Goal: Book appointment/travel/reservation

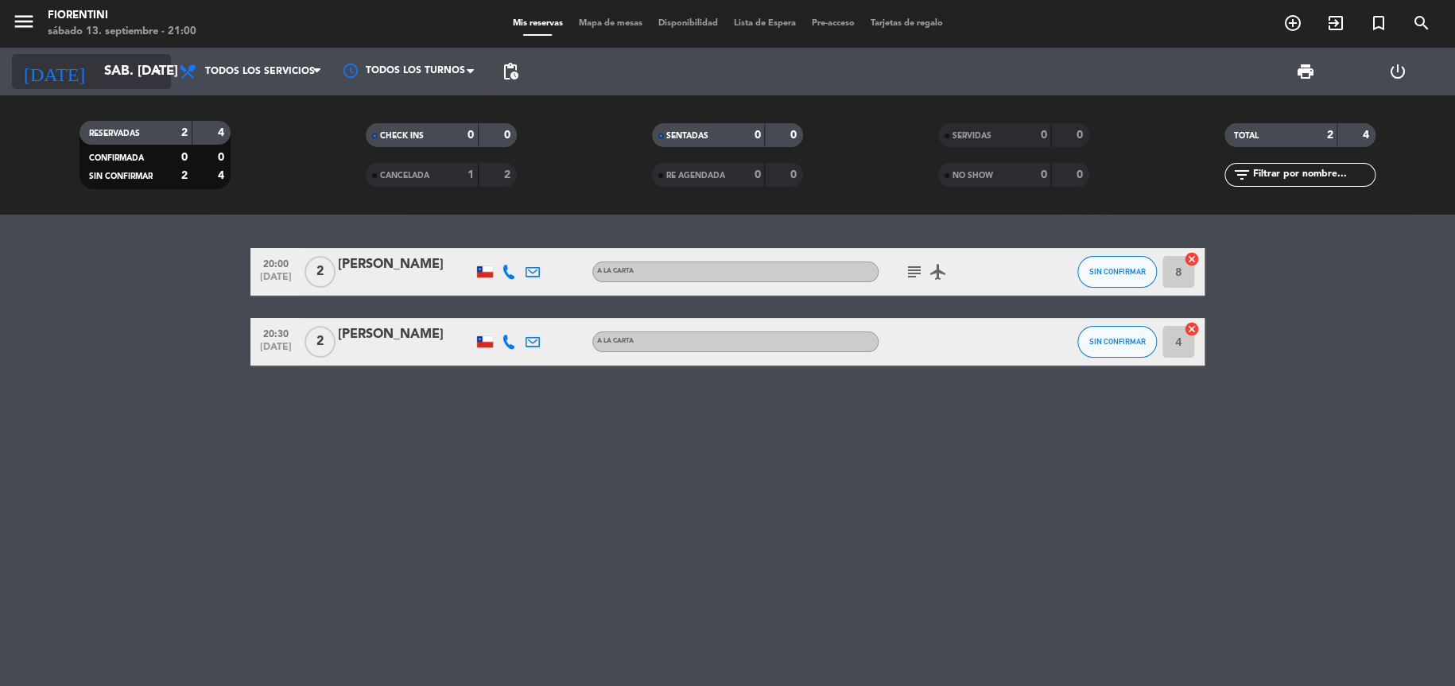
click at [143, 76] on input "sáb. [DATE]" at bounding box center [182, 71] width 173 height 31
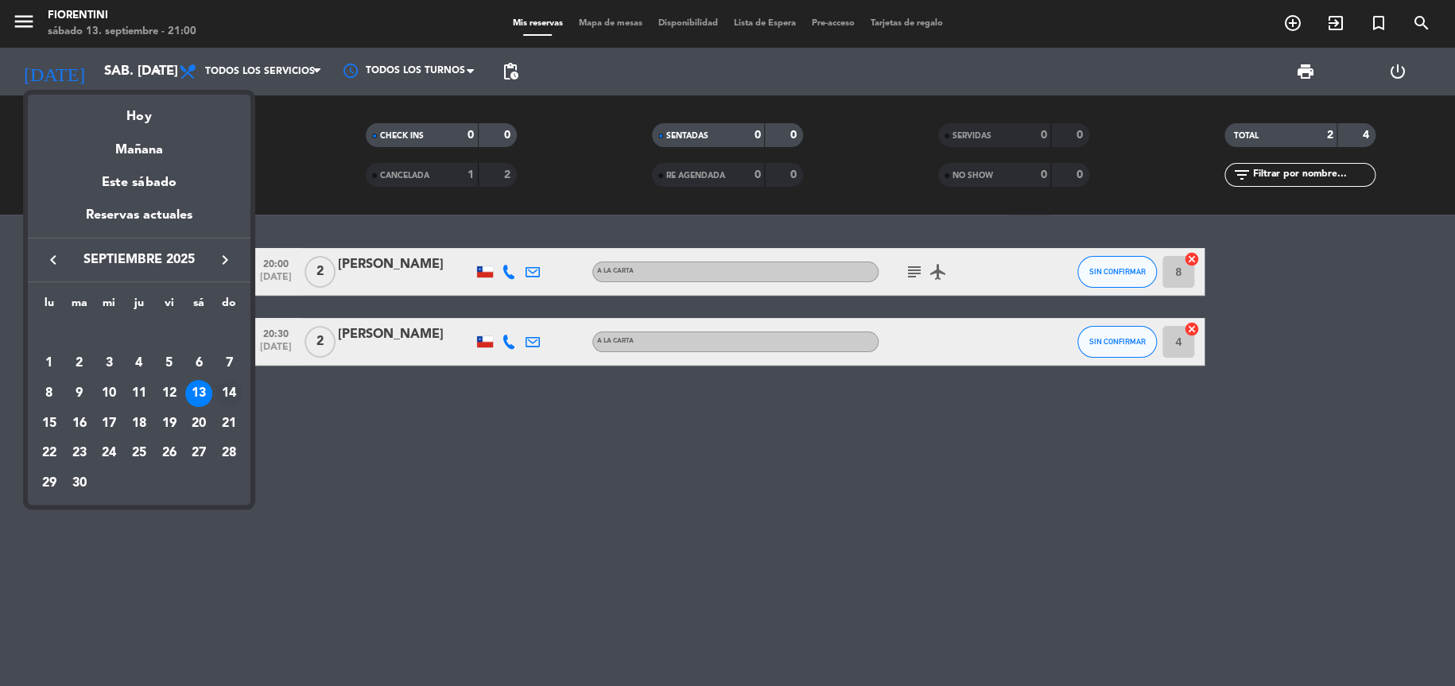
click at [229, 397] on div "14" at bounding box center [229, 393] width 27 height 27
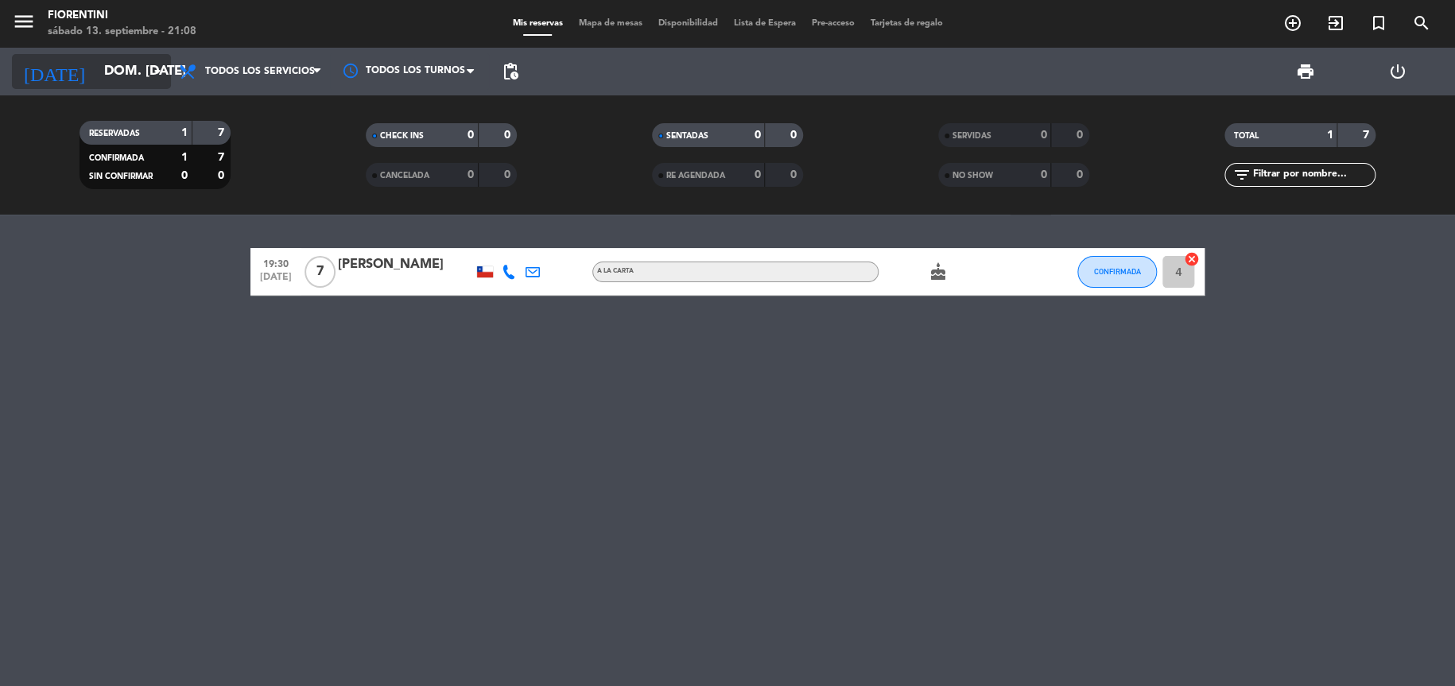
click at [128, 67] on input "dom. [DATE]" at bounding box center [182, 71] width 173 height 31
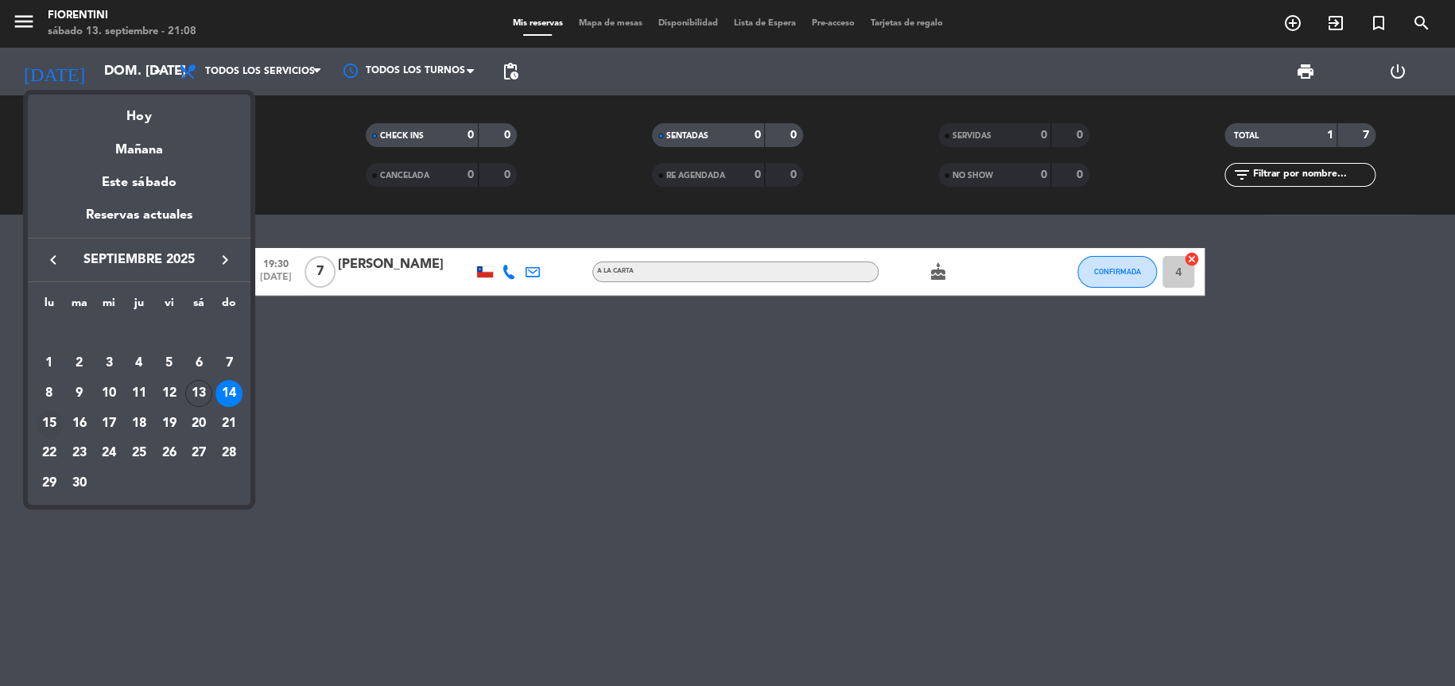
click at [51, 429] on div "15" at bounding box center [49, 423] width 27 height 27
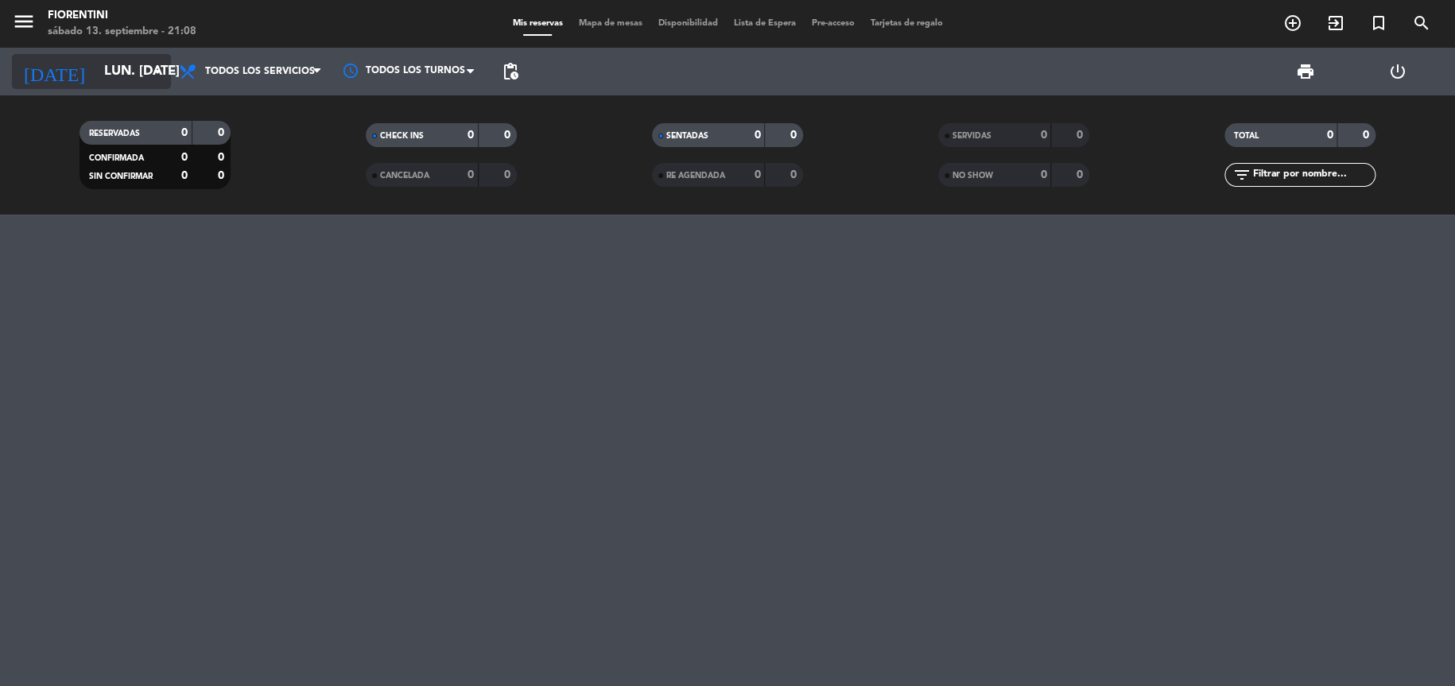
click at [113, 68] on input "lun. [DATE]" at bounding box center [182, 71] width 173 height 31
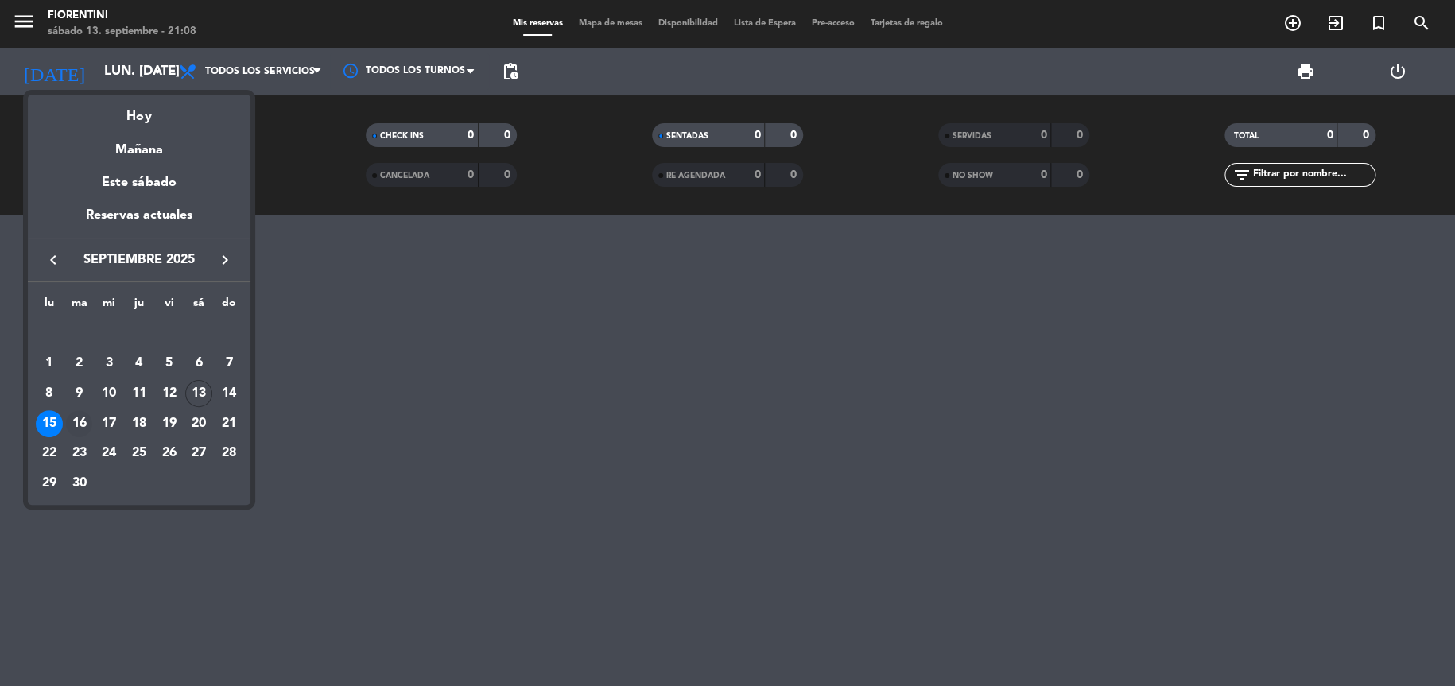
click at [79, 415] on div "16" at bounding box center [79, 423] width 27 height 27
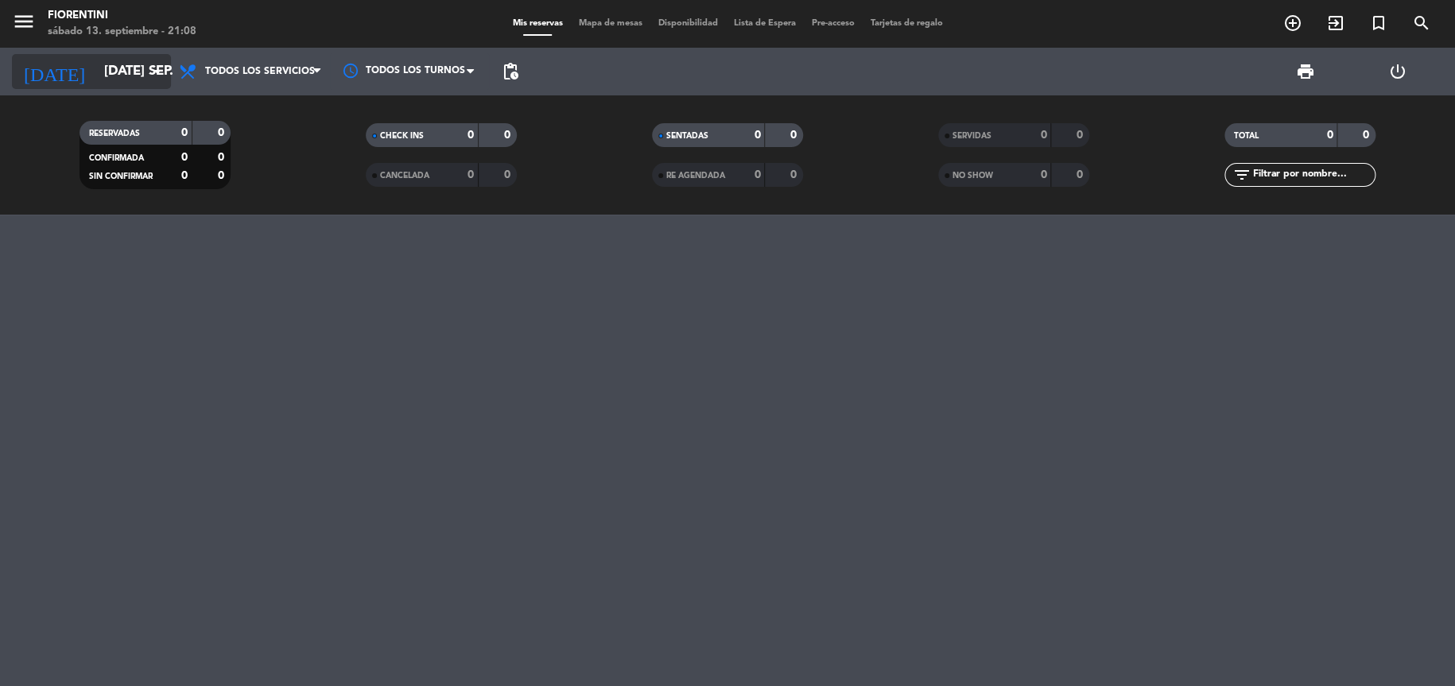
click at [110, 62] on input "[DATE] sep." at bounding box center [182, 71] width 173 height 31
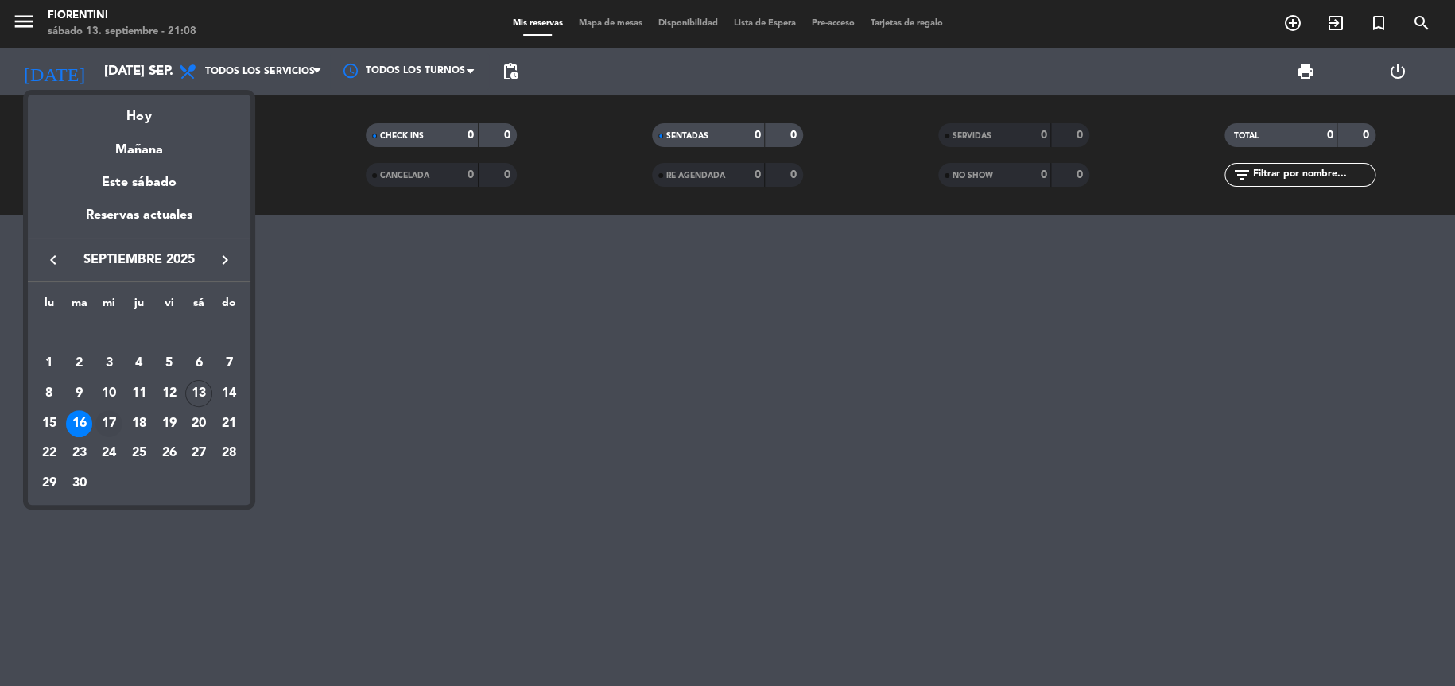
click at [115, 421] on div "17" at bounding box center [108, 423] width 27 height 27
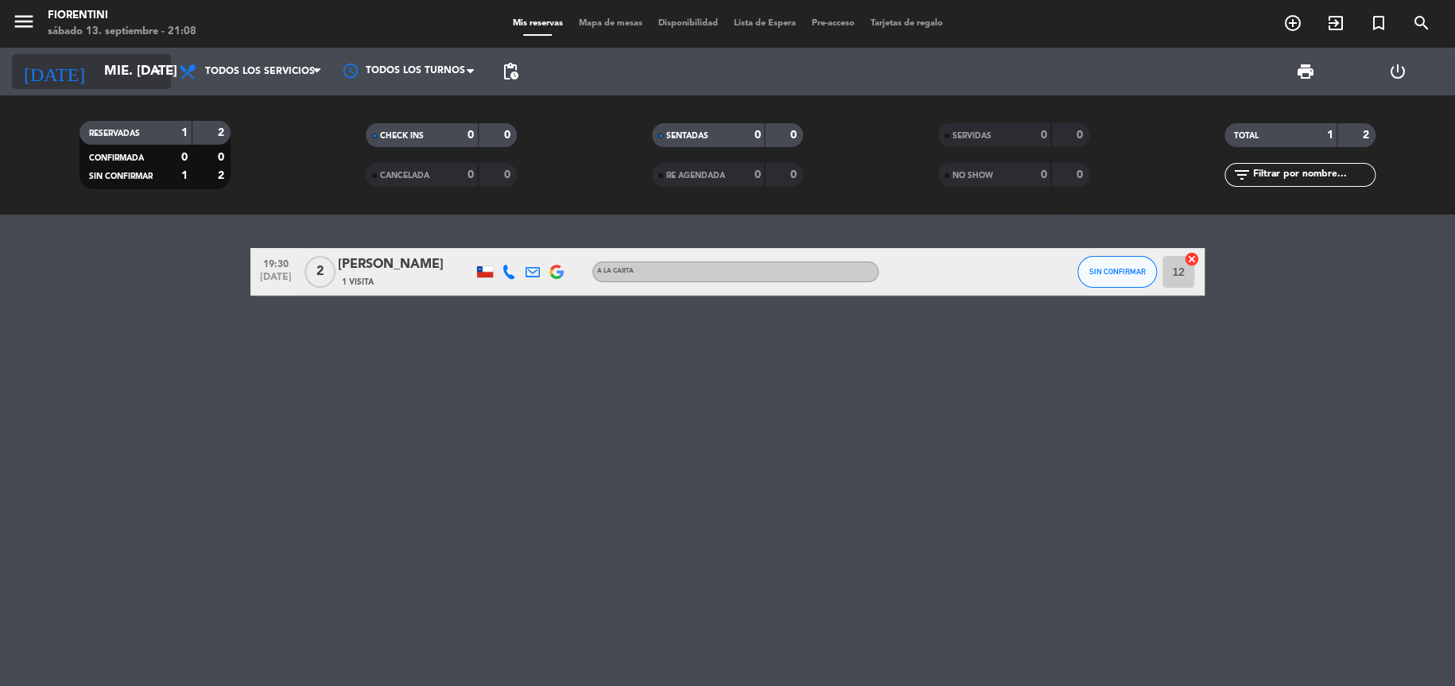
click at [121, 83] on input "mié. [DATE]" at bounding box center [182, 71] width 173 height 31
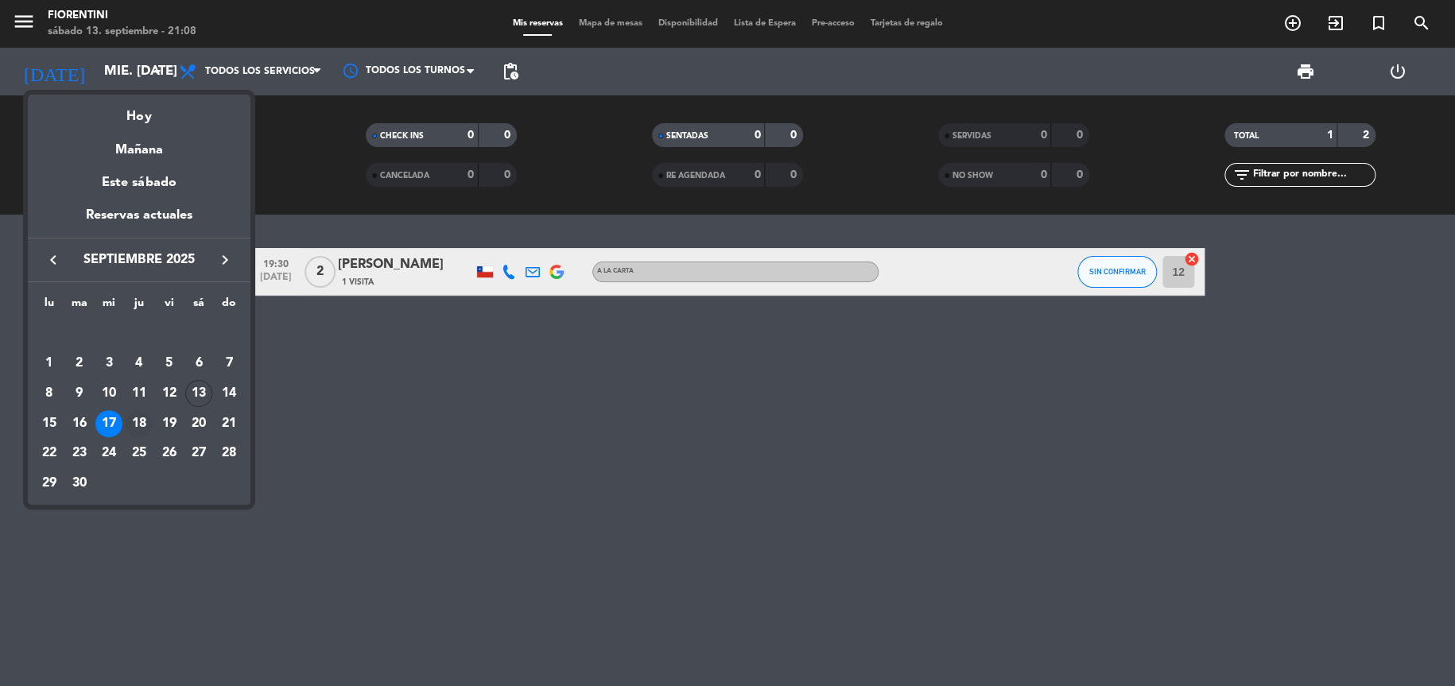
click at [147, 424] on div "18" at bounding box center [139, 423] width 27 height 27
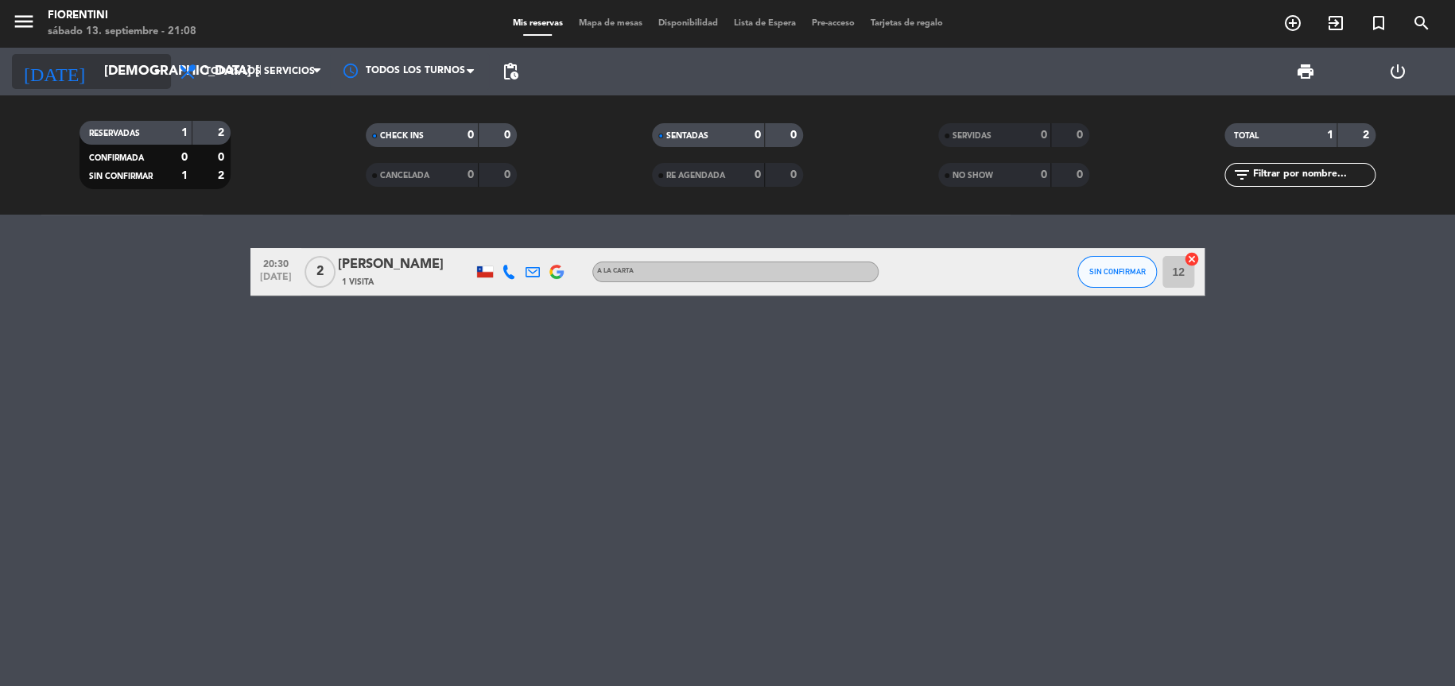
click at [96, 64] on input "[DEMOGRAPHIC_DATA] [DATE]" at bounding box center [182, 71] width 173 height 31
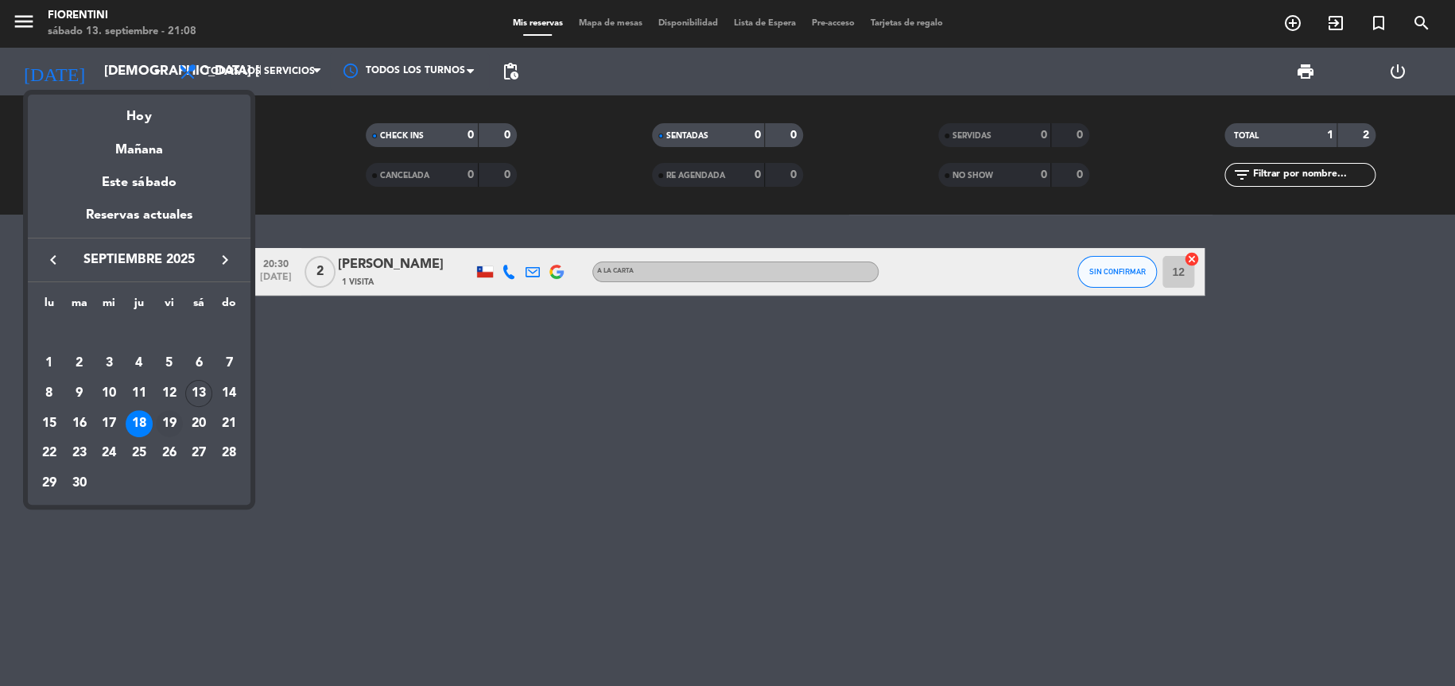
click at [166, 422] on div "19" at bounding box center [169, 423] width 27 height 27
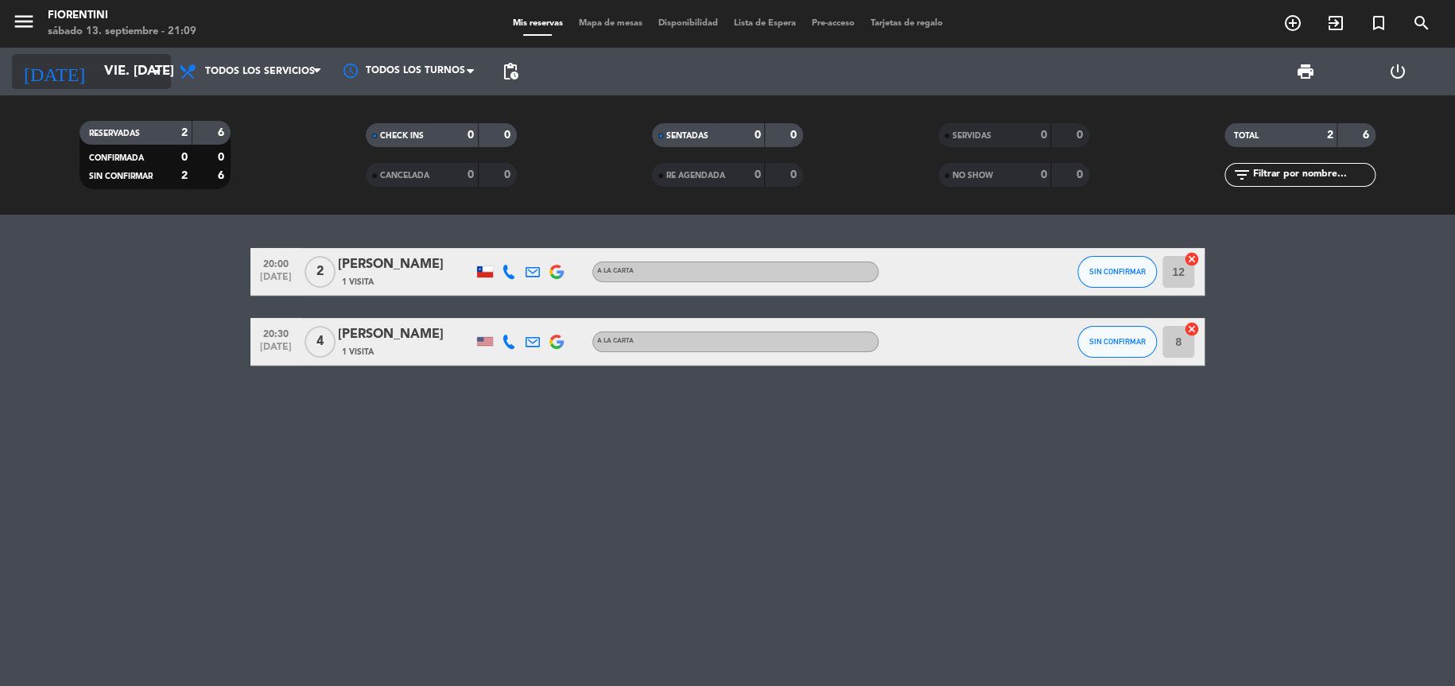
click at [161, 62] on icon "arrow_drop_down" at bounding box center [157, 71] width 19 height 19
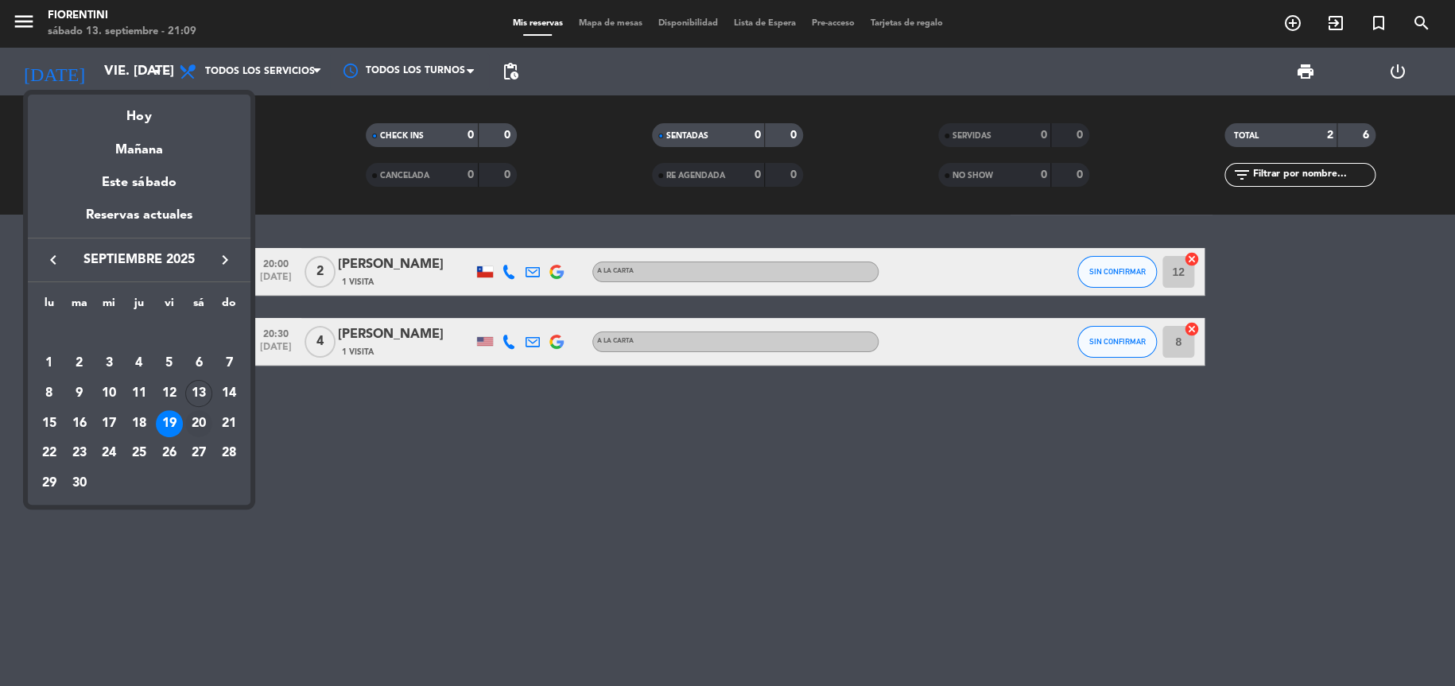
click at [194, 422] on div "20" at bounding box center [198, 423] width 27 height 27
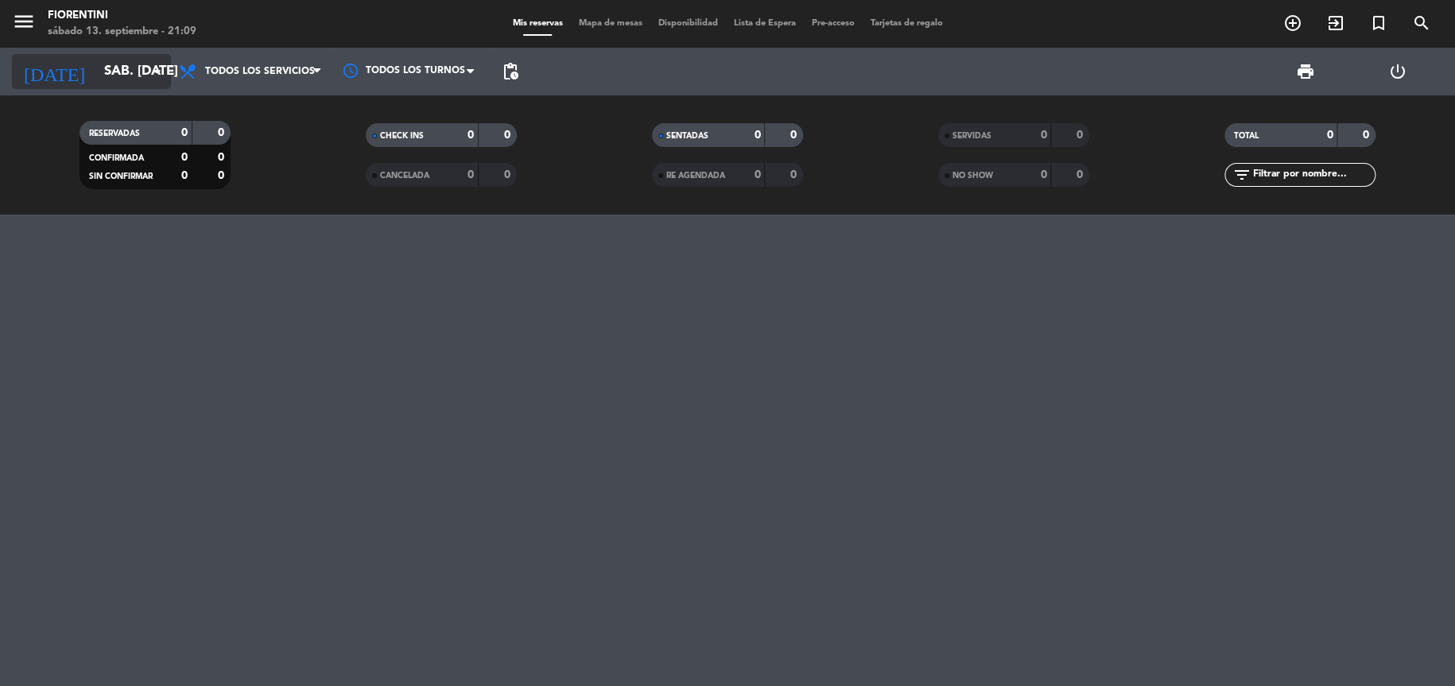
click at [146, 78] on input "sáb. [DATE]" at bounding box center [182, 71] width 173 height 31
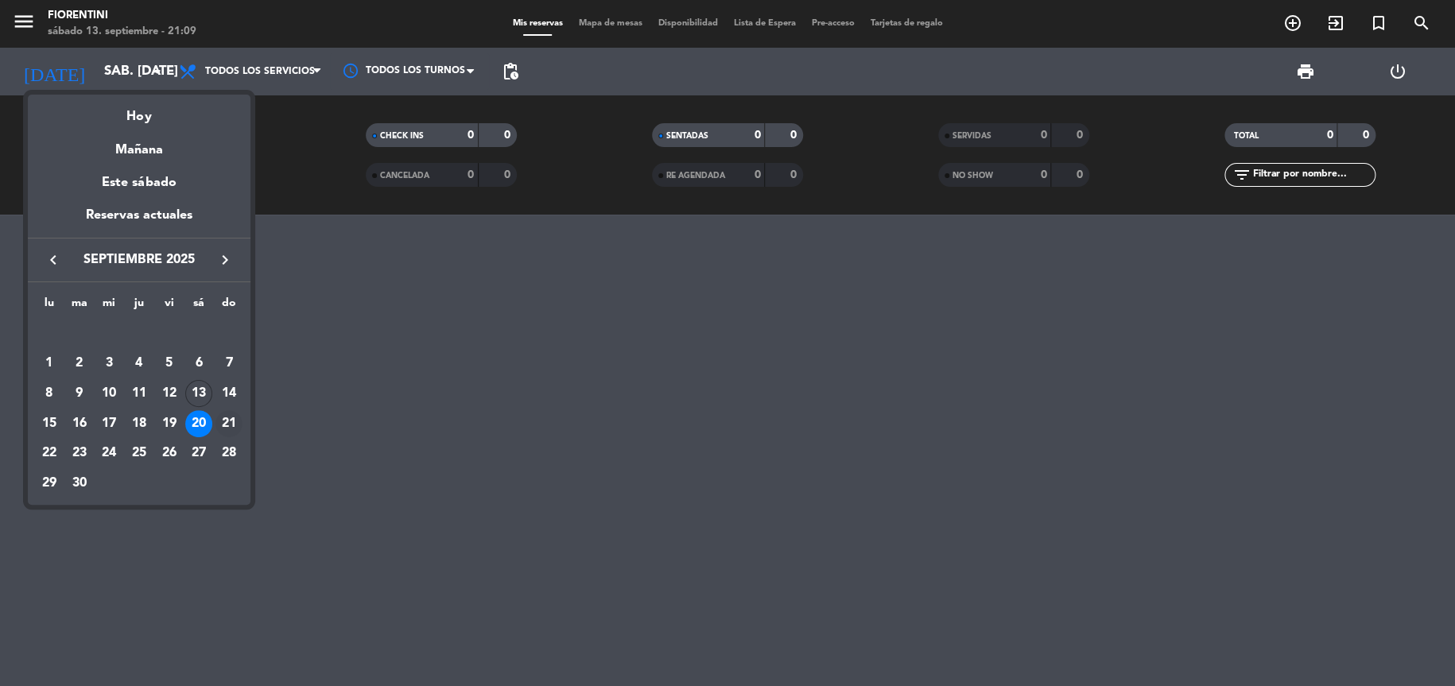
click at [239, 422] on div "21" at bounding box center [229, 423] width 27 height 27
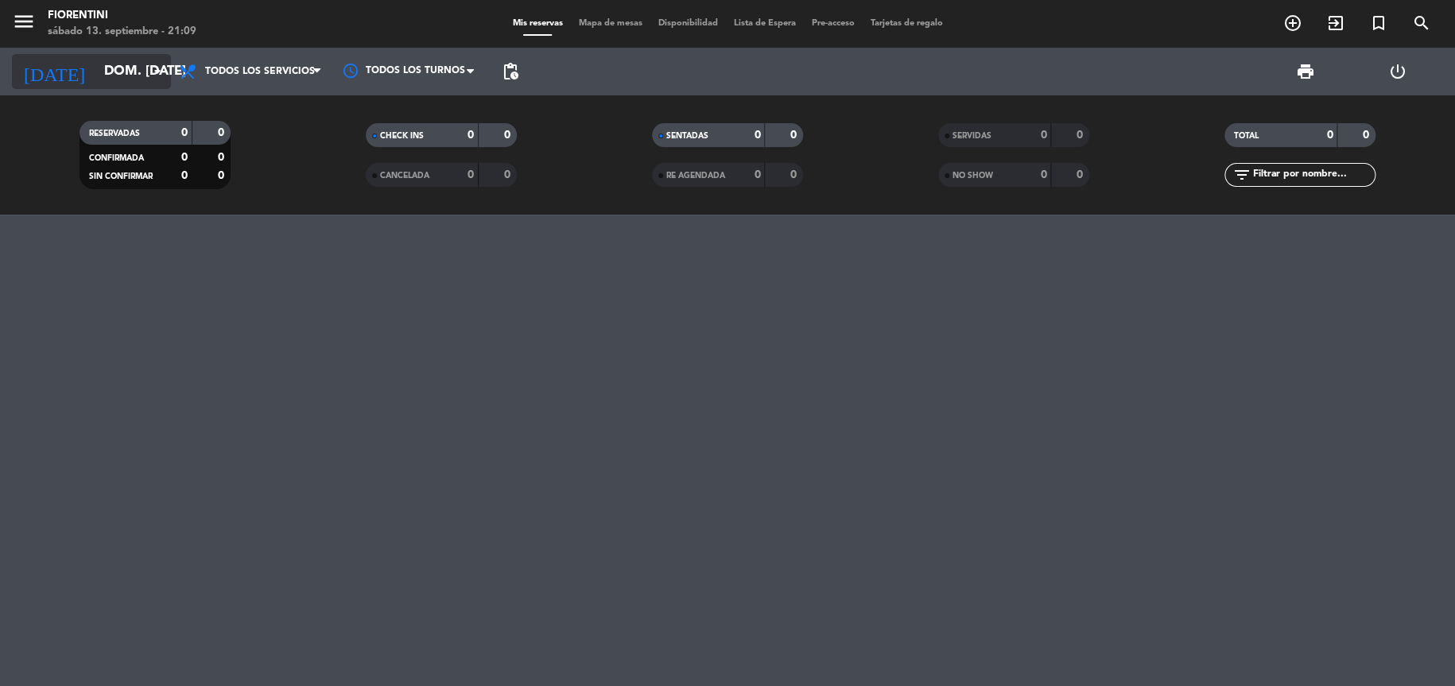
click at [103, 64] on input "dom. [DATE]" at bounding box center [182, 71] width 173 height 31
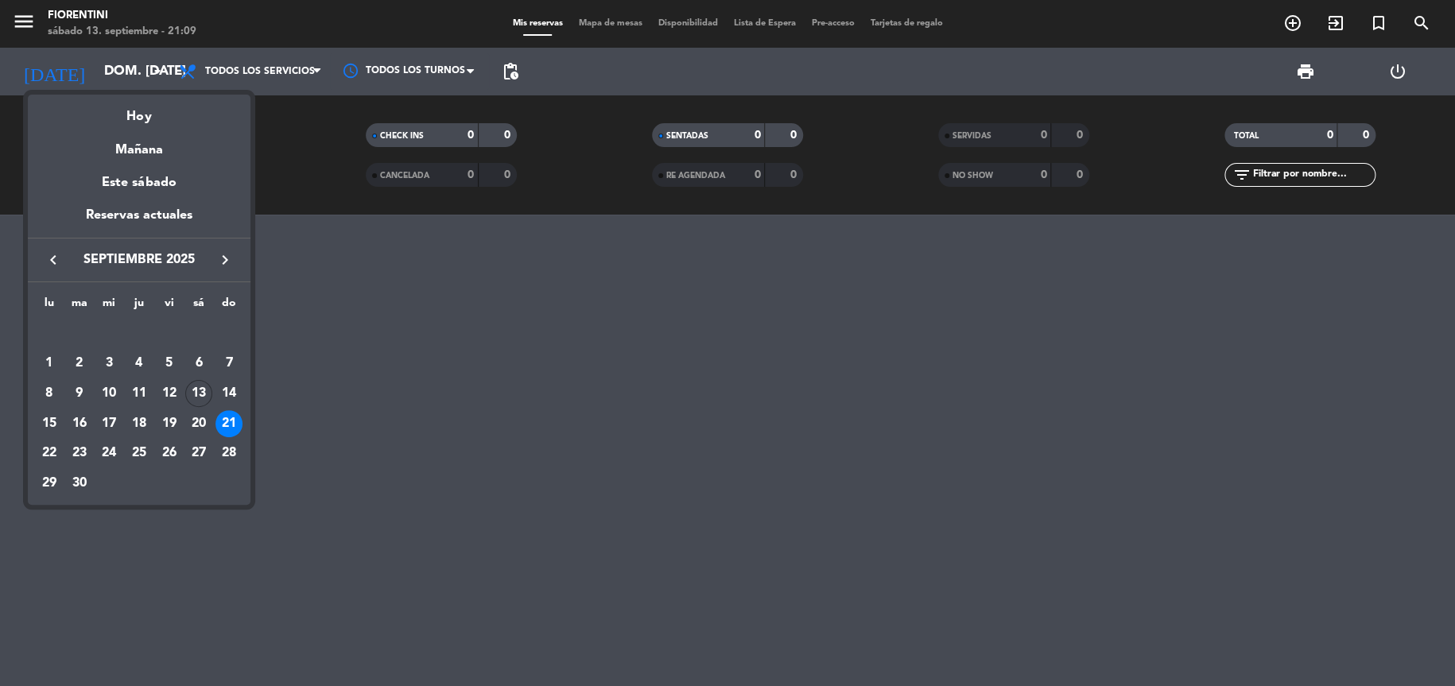
click at [197, 402] on div "13" at bounding box center [198, 393] width 27 height 27
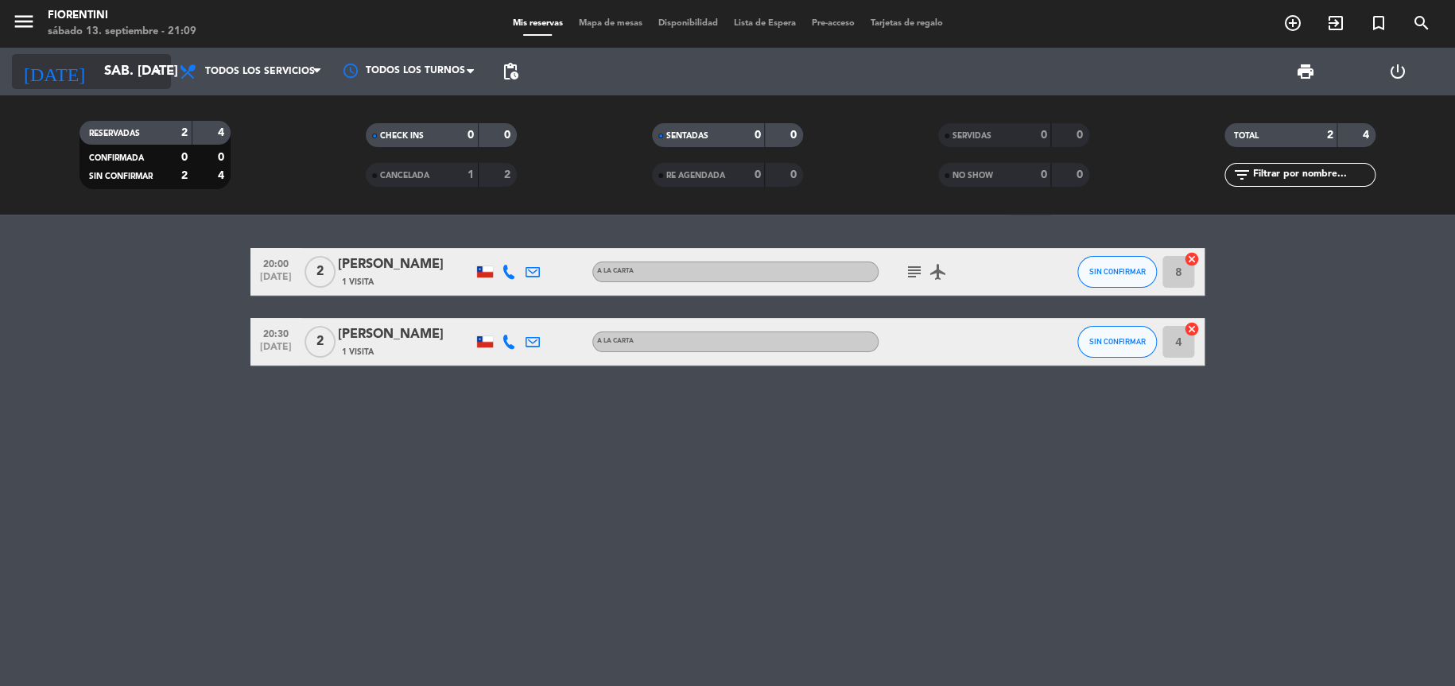
click at [138, 81] on input "sáb. [DATE]" at bounding box center [182, 71] width 173 height 31
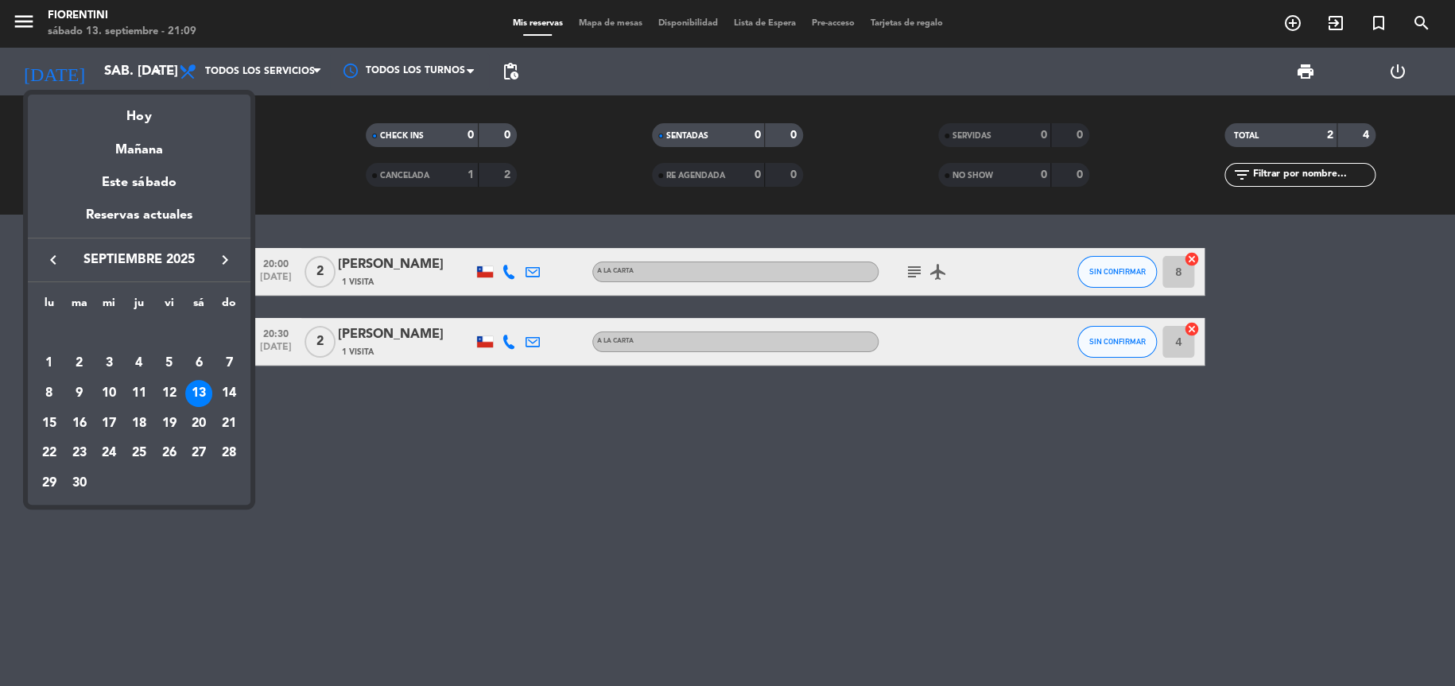
click at [230, 265] on icon "keyboard_arrow_right" at bounding box center [225, 260] width 19 height 19
click at [109, 482] on div "31" at bounding box center [108, 483] width 27 height 27
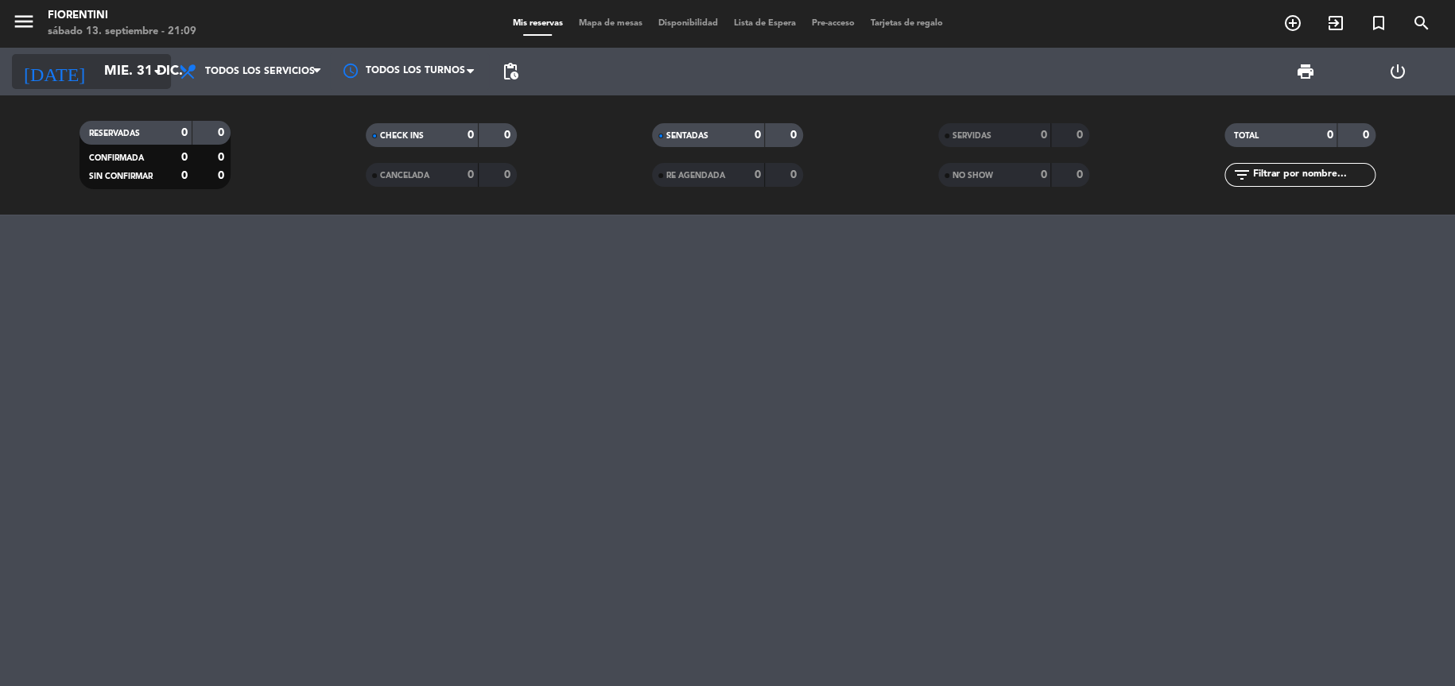
drag, startPoint x: 129, startPoint y: 63, endPoint x: 137, endPoint y: 85, distance: 23.6
click at [137, 85] on input "mié. 31 dic." at bounding box center [182, 71] width 173 height 31
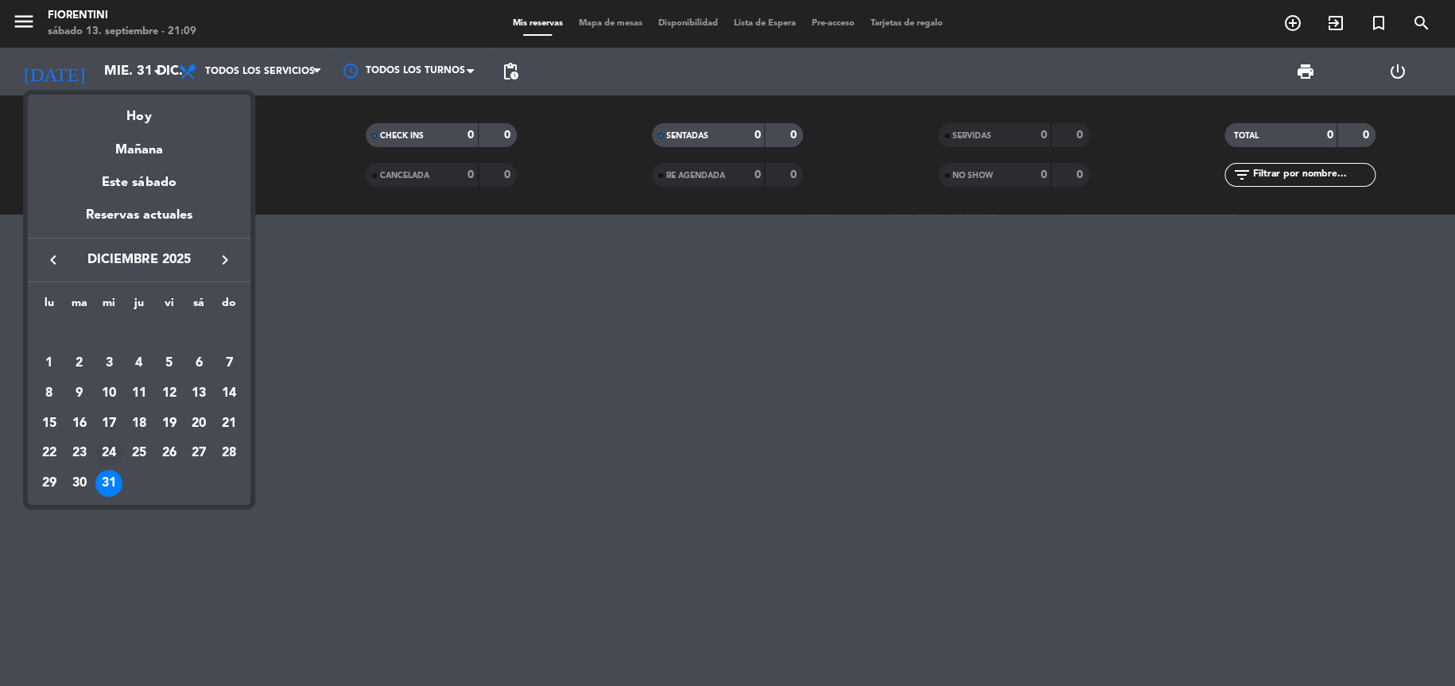
click at [118, 446] on div "24" at bounding box center [108, 454] width 27 height 27
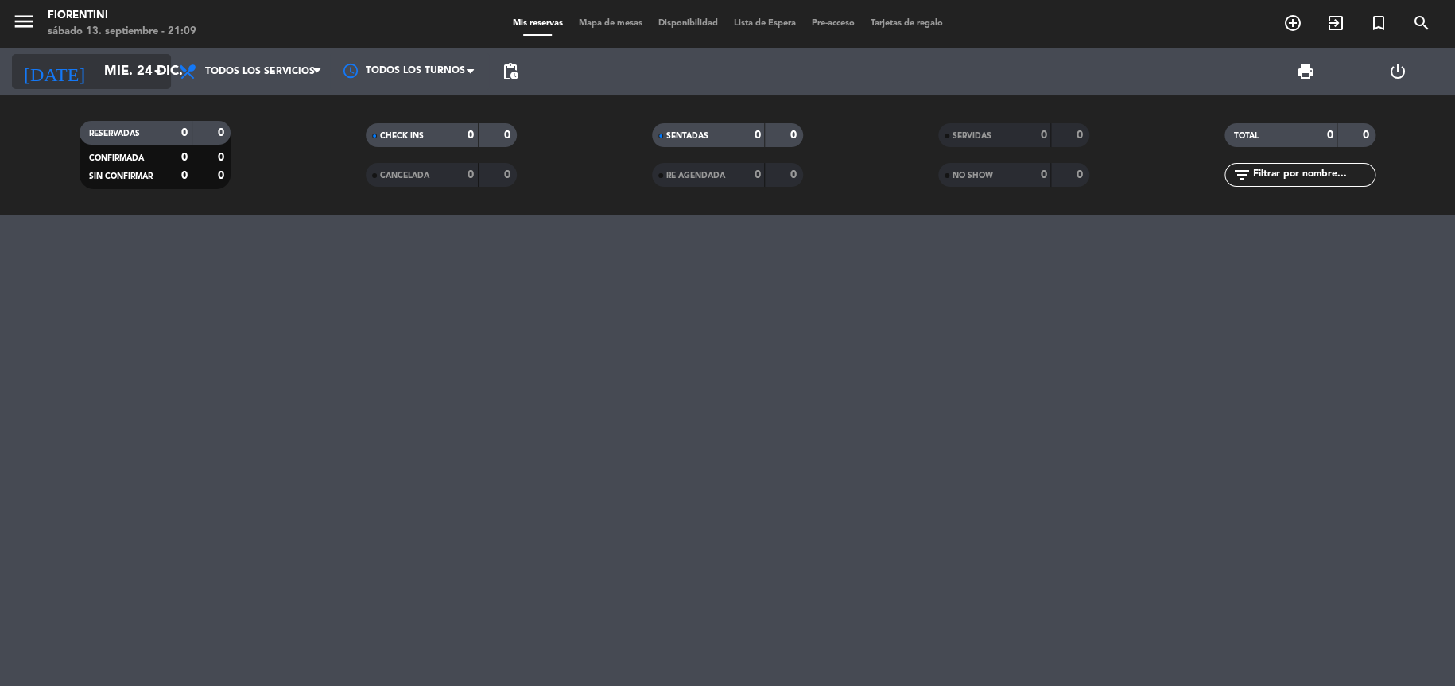
click at [123, 68] on input "mié. 24 dic." at bounding box center [182, 71] width 173 height 31
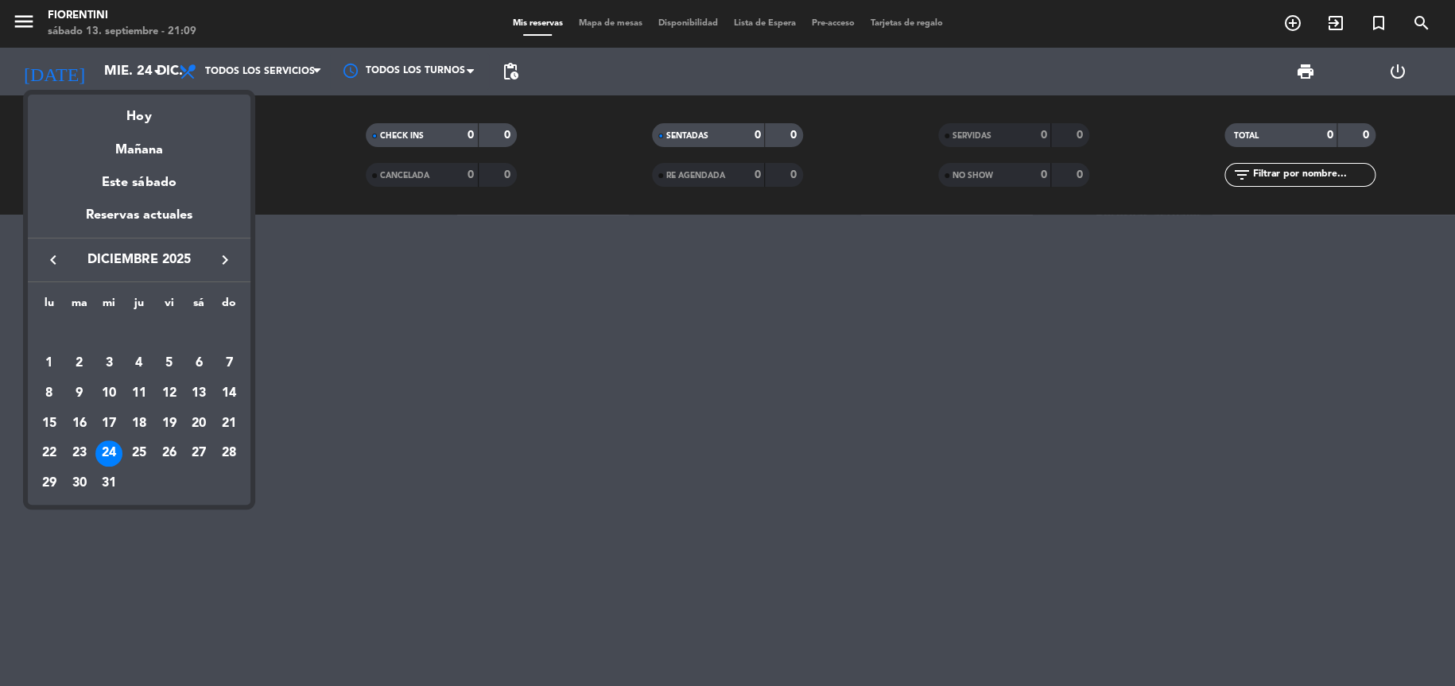
click at [48, 258] on icon "keyboard_arrow_left" at bounding box center [53, 260] width 19 height 19
click at [194, 392] on div "13" at bounding box center [198, 393] width 27 height 27
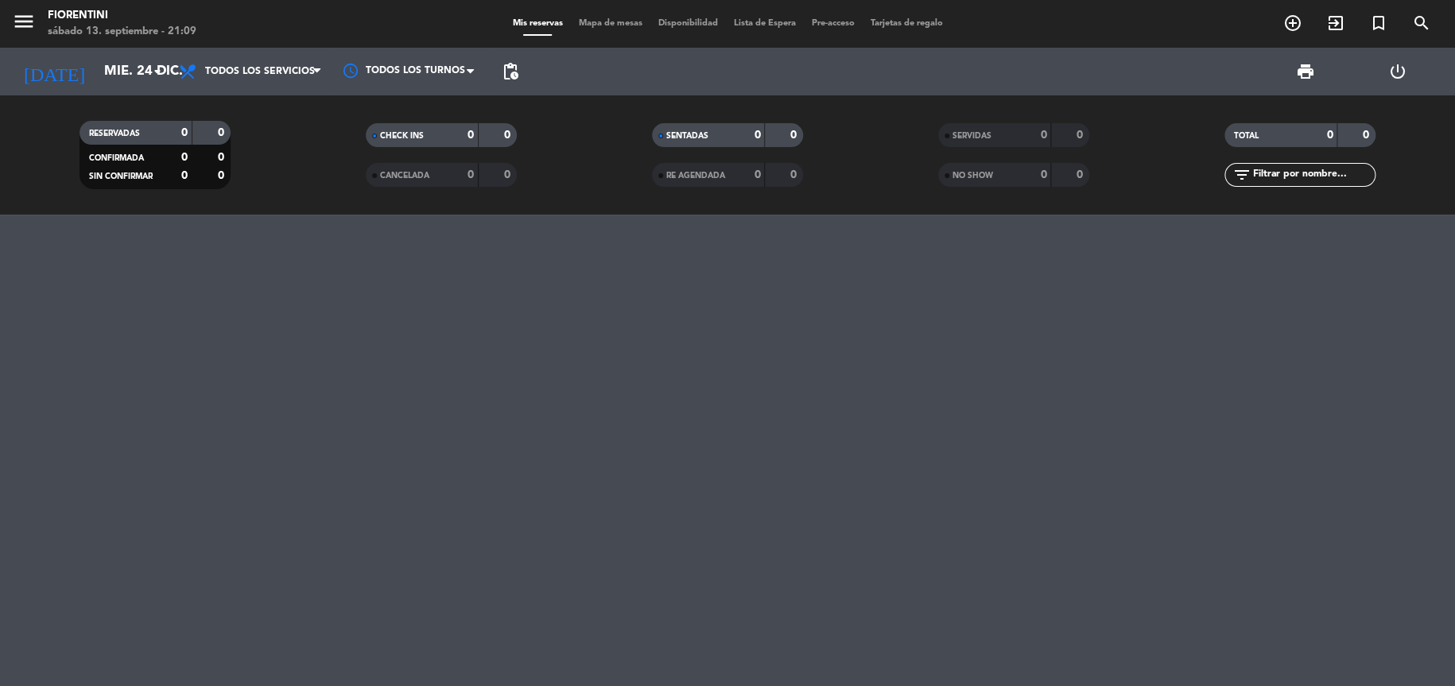
type input "sáb. [DATE]"
